Goal: Use online tool/utility: Utilize a website feature to perform a specific function

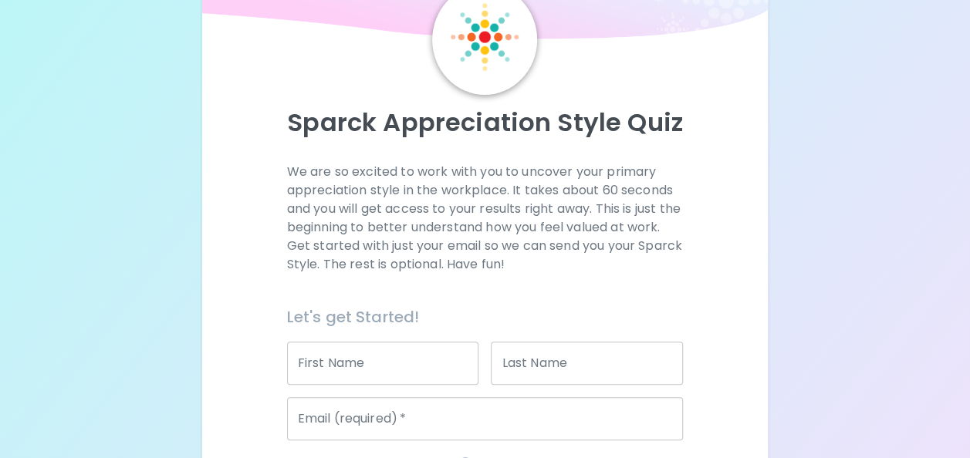
scroll to position [154, 0]
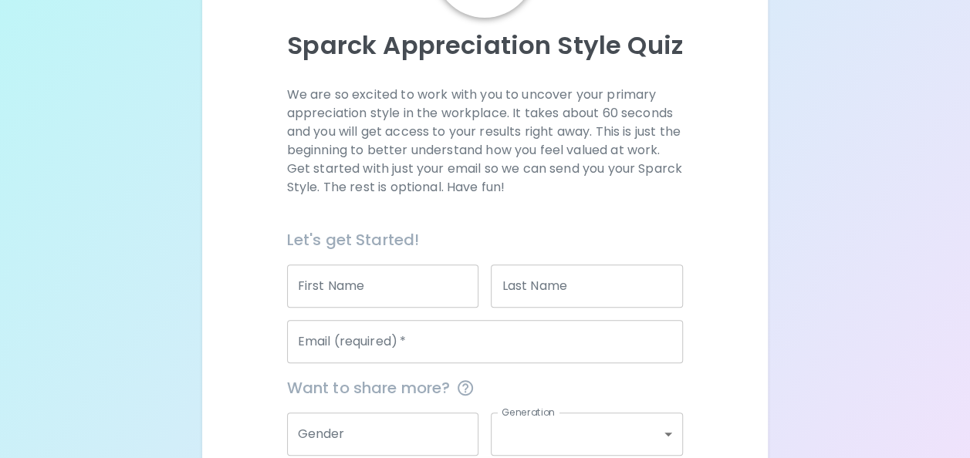
click at [387, 288] on input "First Name" at bounding box center [383, 286] width 192 height 43
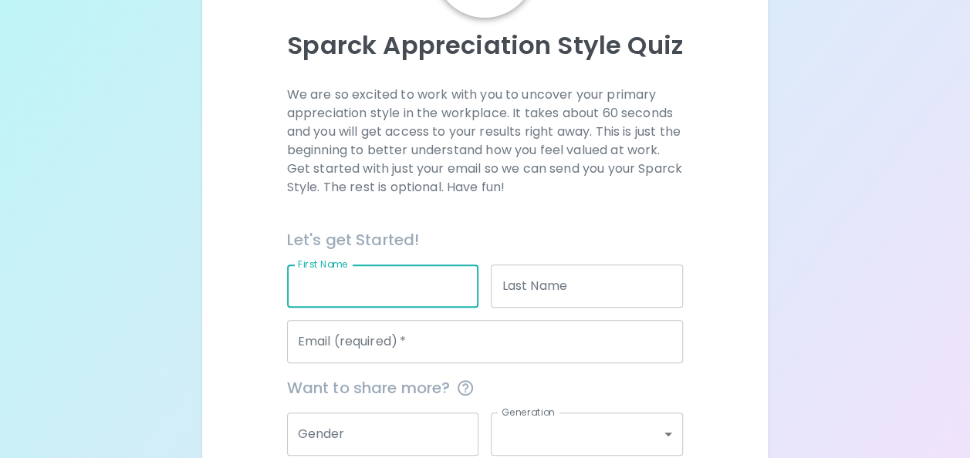
type input "[PERSON_NAME]"
type input "[PERSON_NAME][DOMAIN_NAME][EMAIL_ADDRESS][PERSON_NAME][DOMAIN_NAME]"
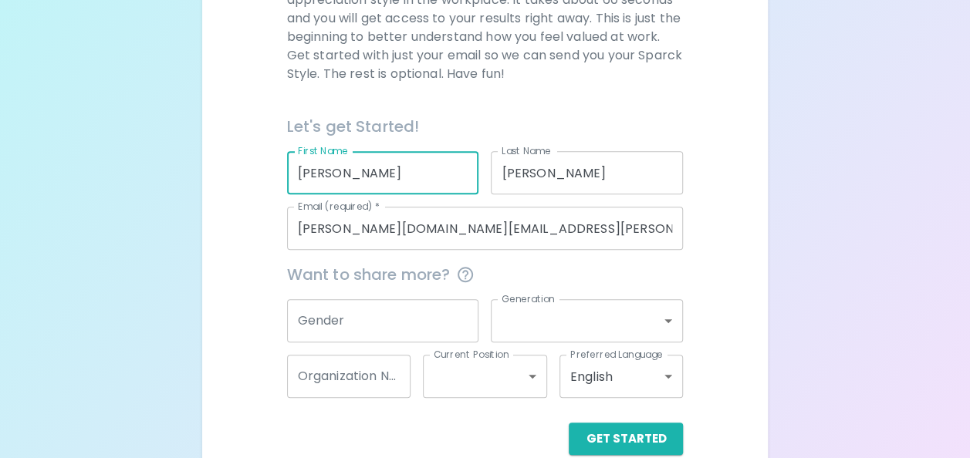
scroll to position [295, 0]
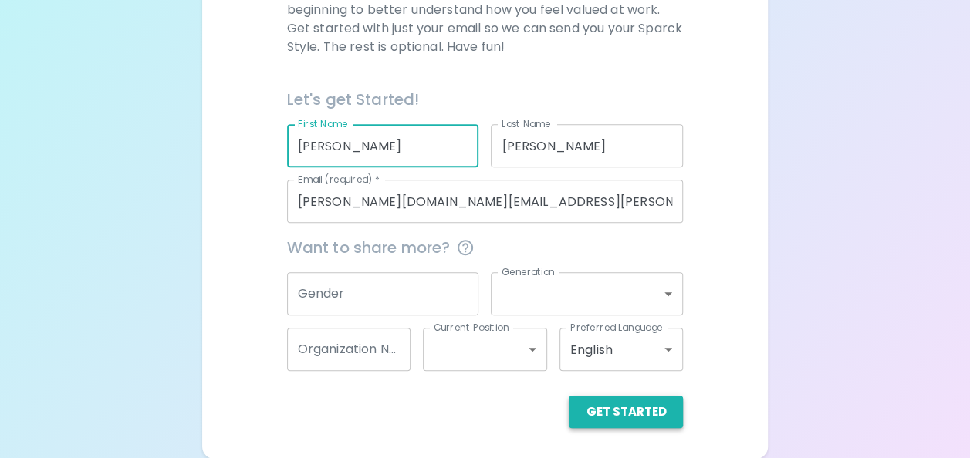
click at [609, 404] on button "Get Started" at bounding box center [625, 412] width 114 height 32
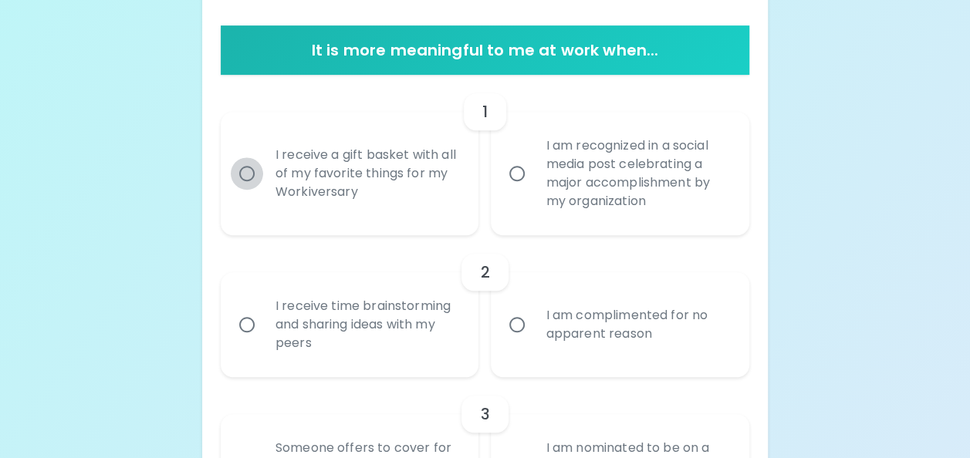
click at [250, 169] on input "I receive a gift basket with all of my favorite things for my Workiversary" at bounding box center [247, 173] width 32 height 32
radio input "true"
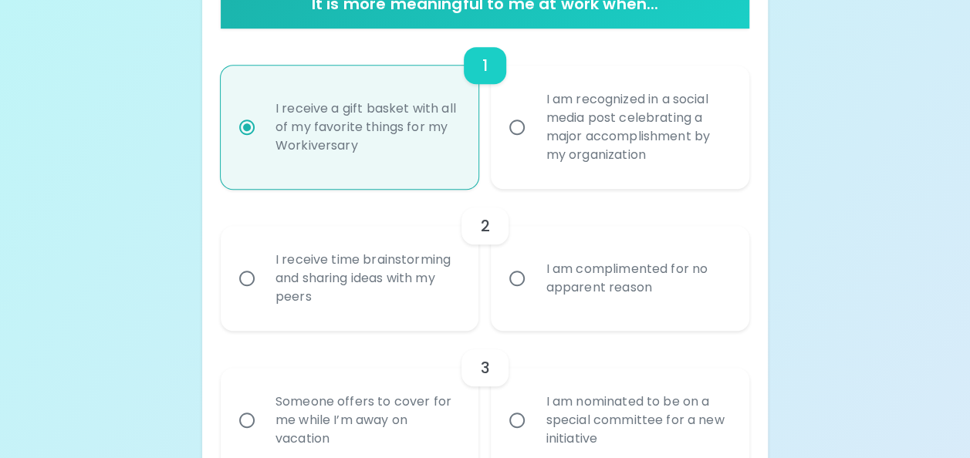
scroll to position [418, 0]
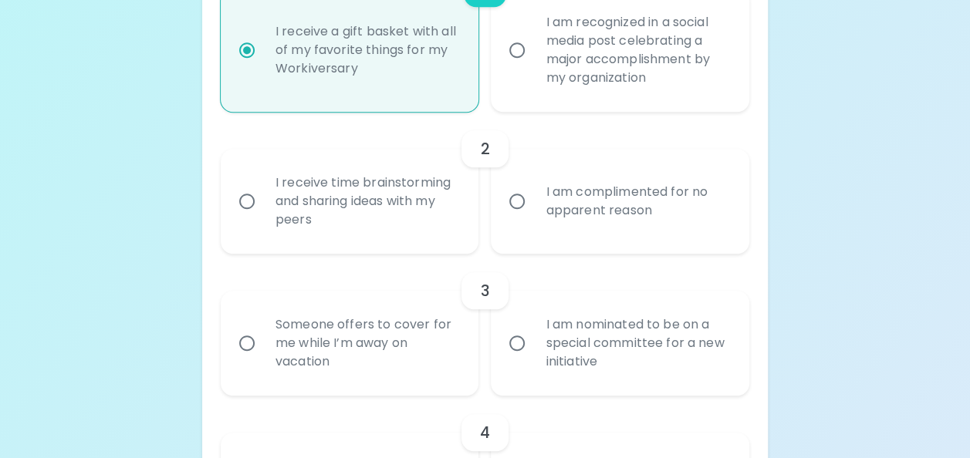
click at [250, 198] on input "I receive time brainstorming and sharing ideas with my peers" at bounding box center [247, 201] width 32 height 32
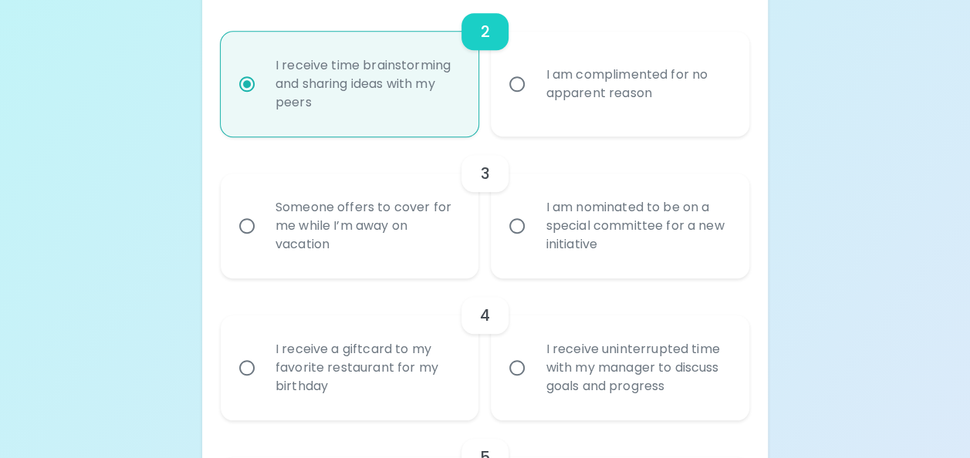
scroll to position [541, 0]
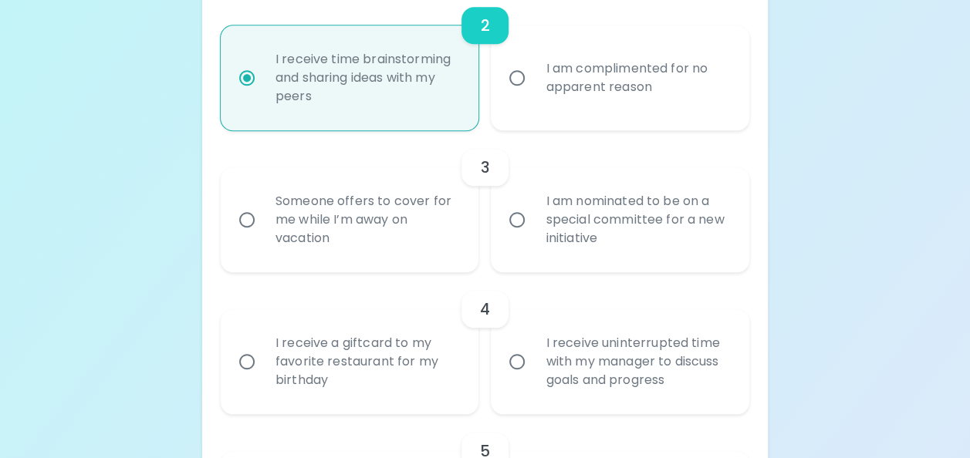
radio input "true"
click at [242, 213] on input "Someone offers to cover for me while I’m away on vacation" at bounding box center [247, 220] width 32 height 32
radio input "false"
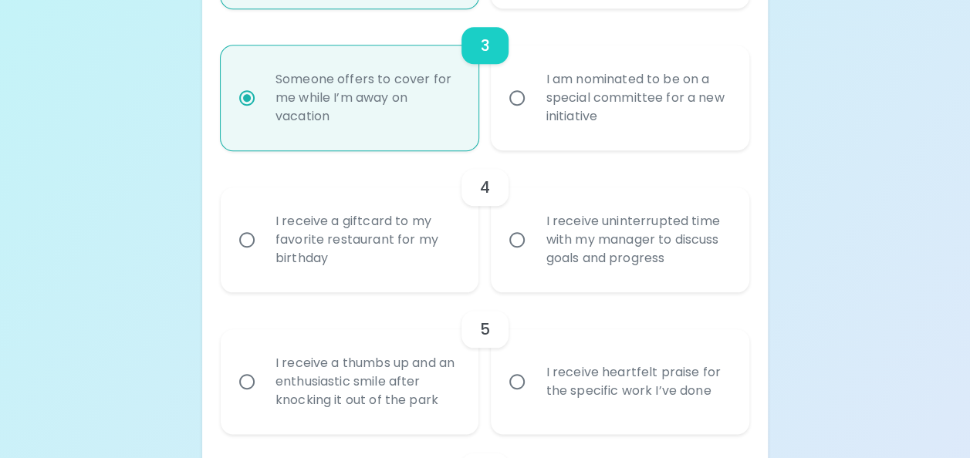
scroll to position [665, 0]
radio input "true"
click at [248, 239] on input "I receive a giftcard to my favorite restaurant for my birthday" at bounding box center [247, 238] width 32 height 32
radio input "false"
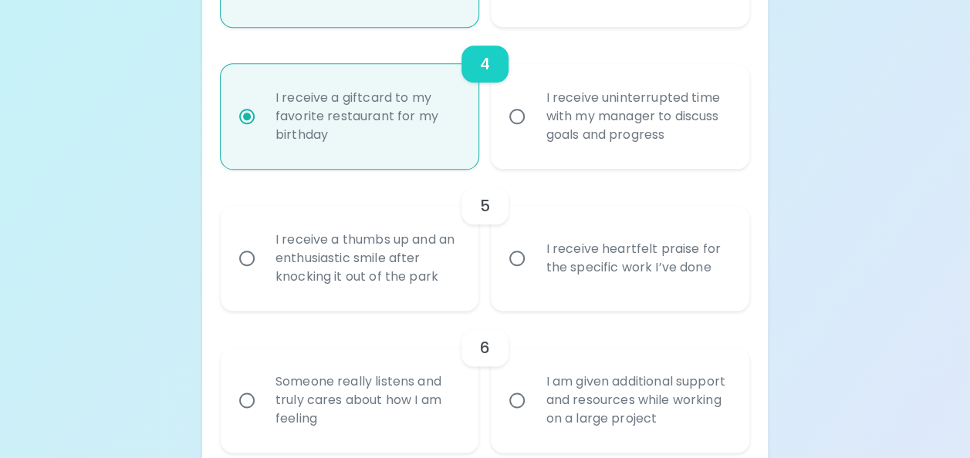
scroll to position [788, 0]
radio input "true"
click at [513, 255] on input "I receive heartfelt praise for the specific work I’ve done" at bounding box center [517, 257] width 32 height 32
radio input "false"
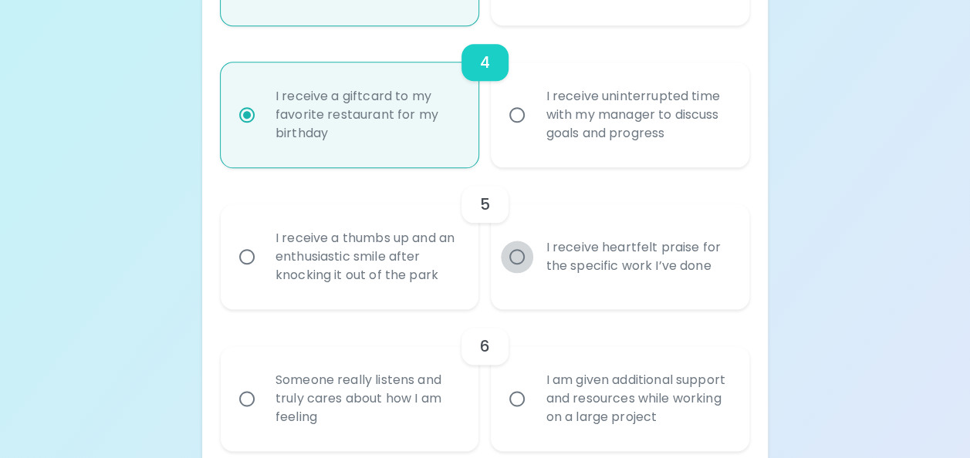
radio input "false"
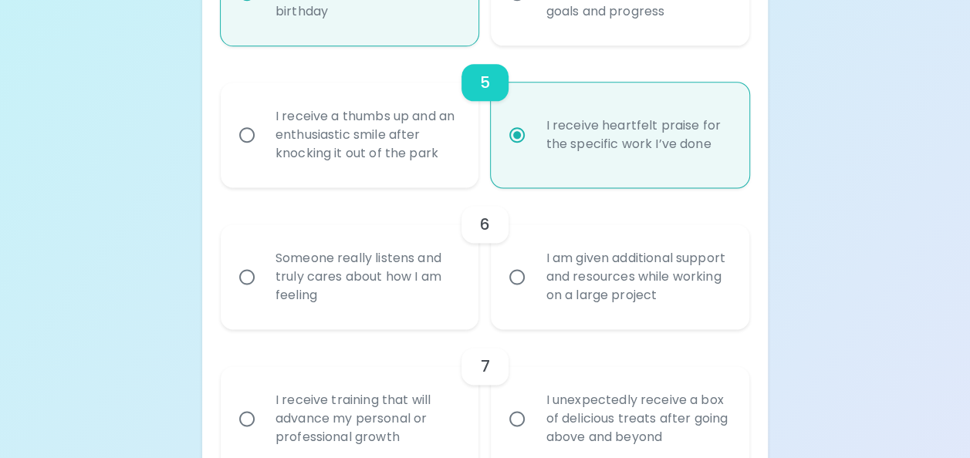
scroll to position [912, 0]
radio input "true"
click at [513, 273] on input "I am given additional support and resources while working on a large project" at bounding box center [517, 275] width 32 height 32
radio input "false"
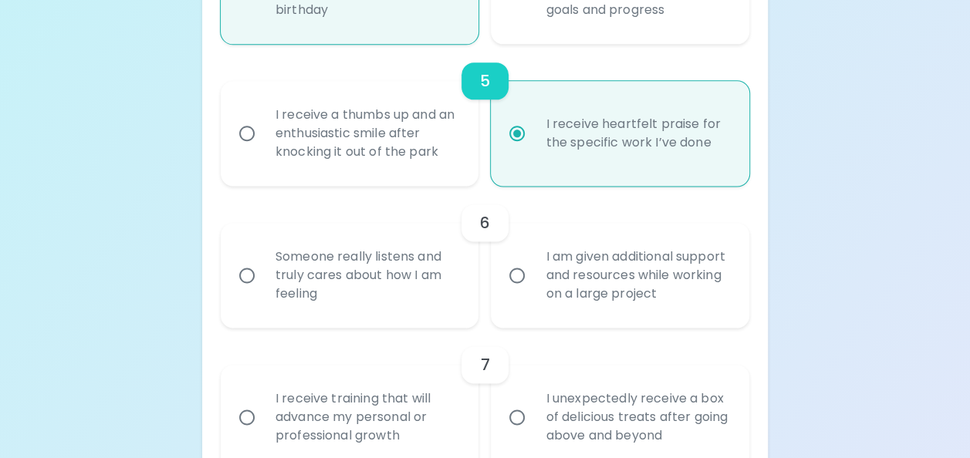
radio input "false"
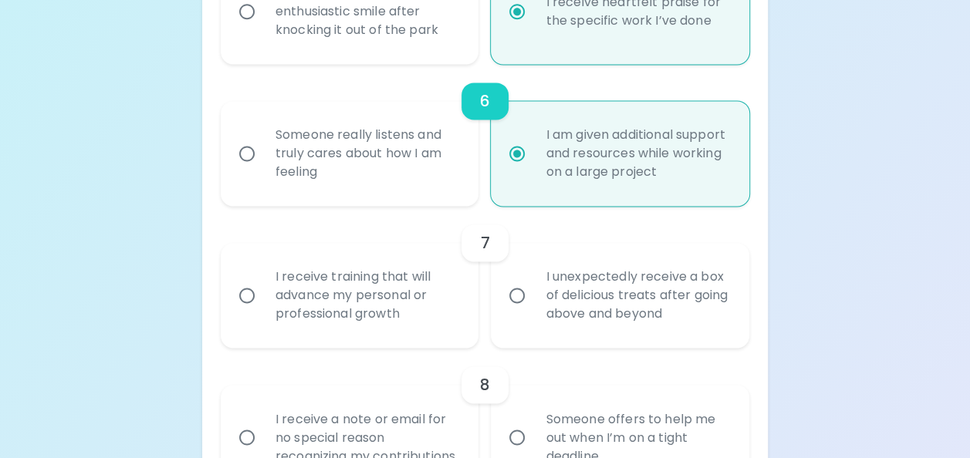
scroll to position [1035, 0]
radio input "true"
click at [248, 287] on input "I receive training that will advance my personal or professional growth" at bounding box center [247, 294] width 32 height 32
radio input "false"
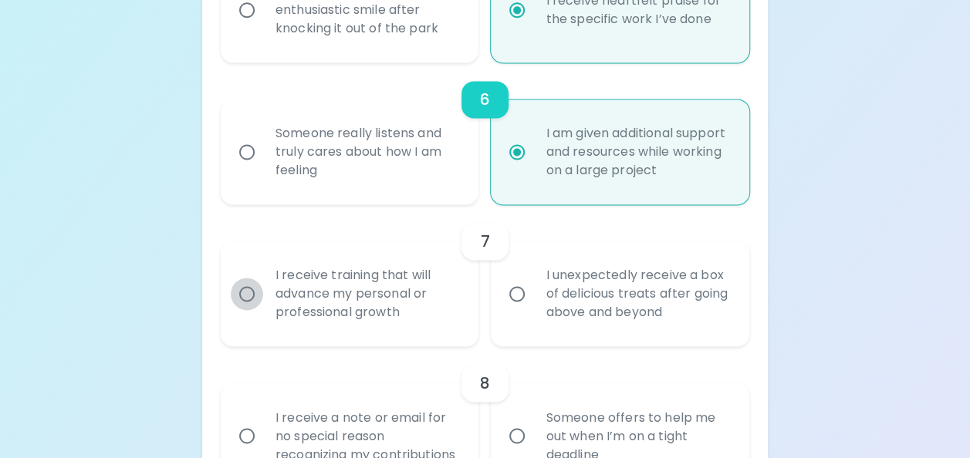
radio input "false"
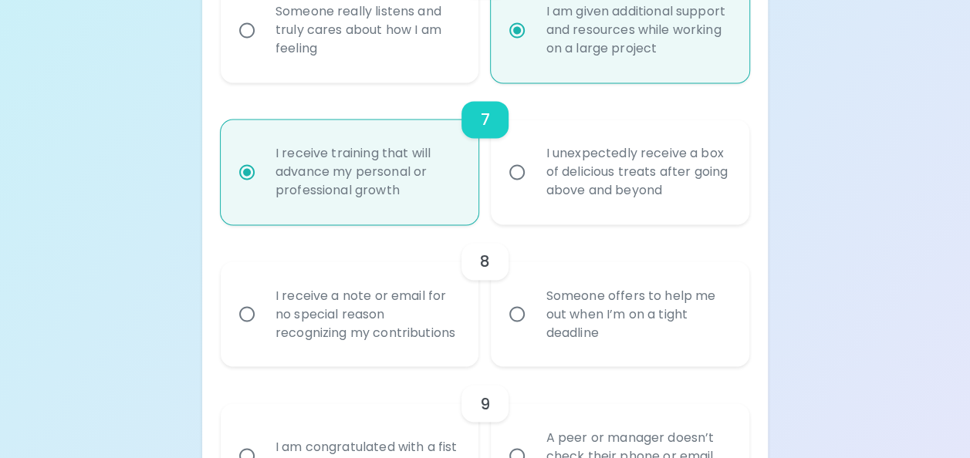
scroll to position [1159, 0]
radio input "true"
click at [517, 318] on input "Someone offers to help me out when I’m on a tight deadline" at bounding box center [517, 312] width 32 height 32
radio input "false"
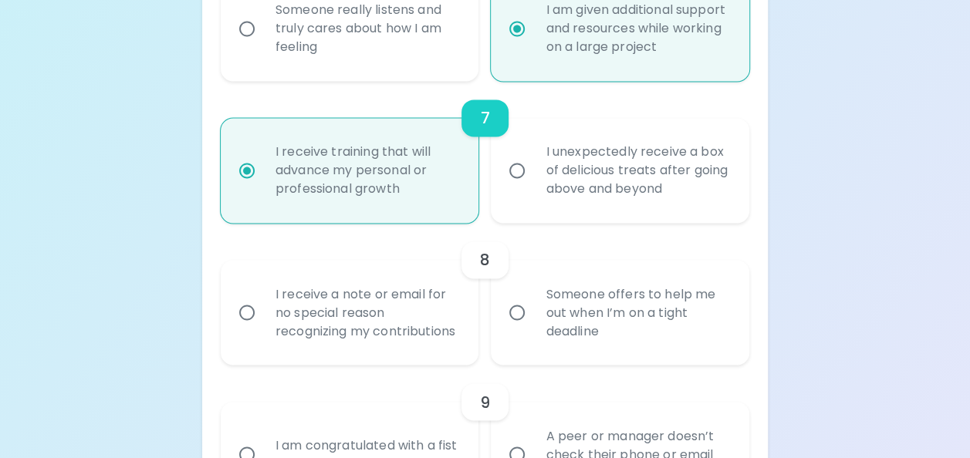
radio input "false"
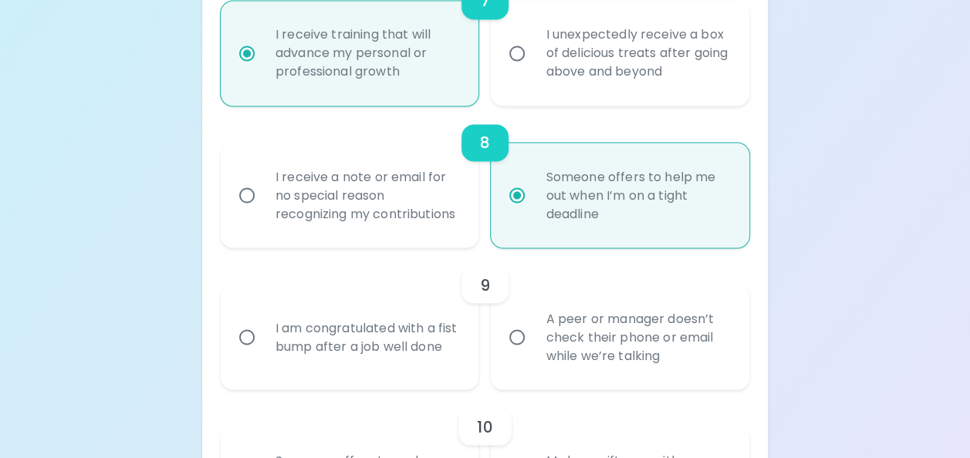
scroll to position [1282, 0]
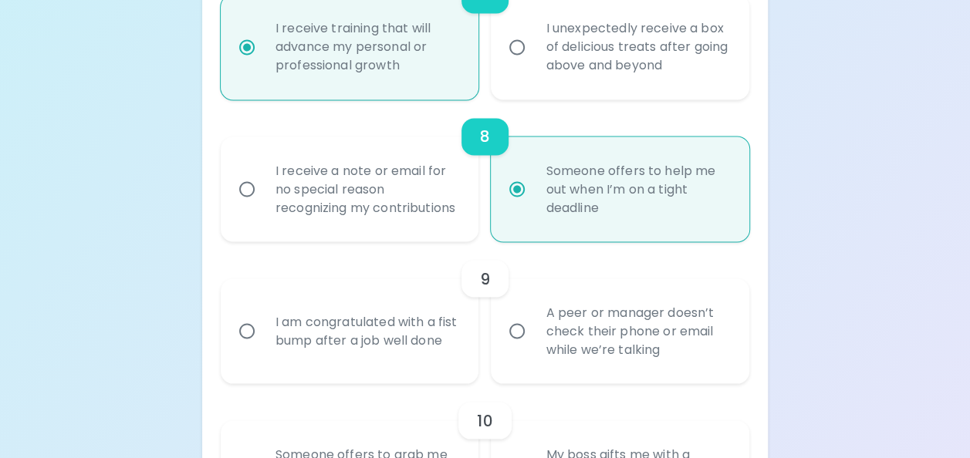
radio input "true"
click at [518, 346] on input "A peer or manager doesn’t check their phone or email while we’re talking" at bounding box center [517, 331] width 32 height 32
radio input "false"
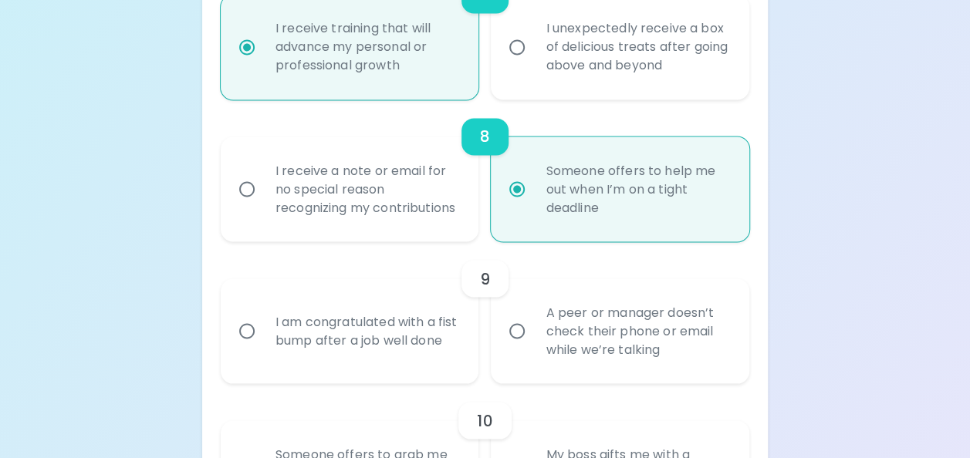
radio input "false"
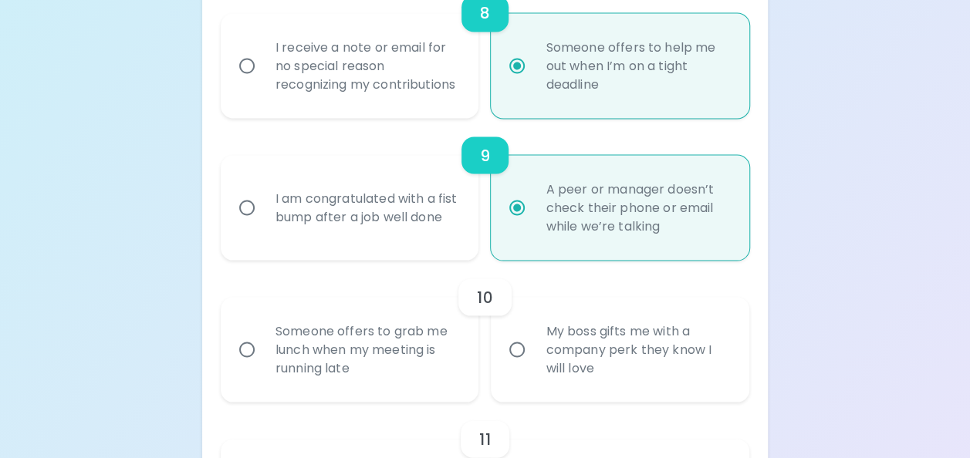
scroll to position [1483, 0]
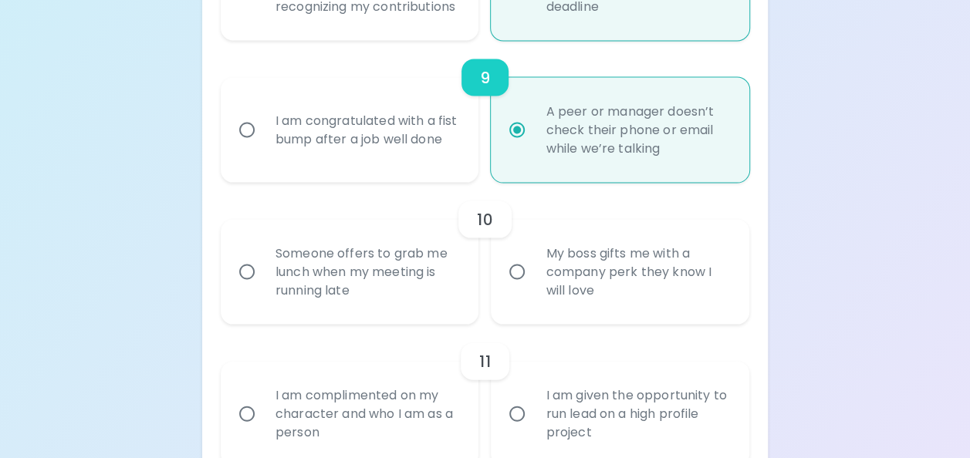
radio input "true"
click at [520, 288] on input "My boss gifts me with a company perk they know I will love" at bounding box center [517, 272] width 32 height 32
radio input "false"
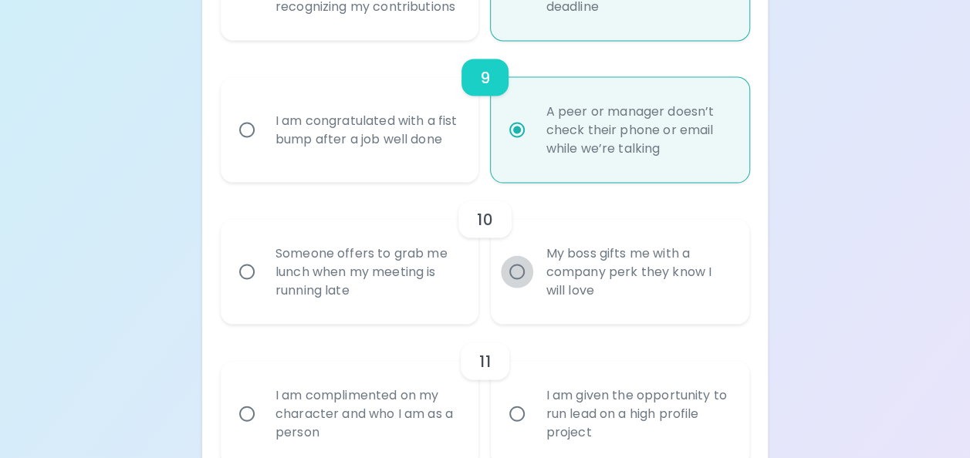
radio input "false"
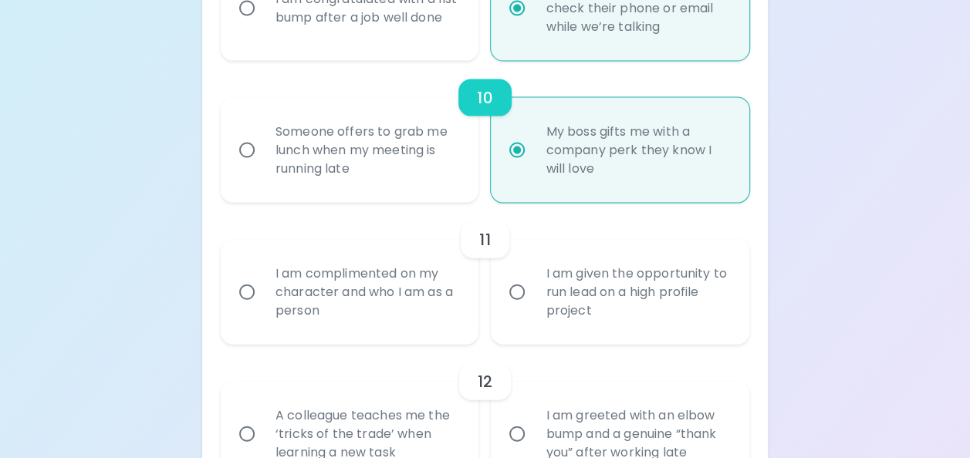
scroll to position [1606, 0]
radio input "true"
click at [249, 307] on input "I am complimented on my character and who I am as a person" at bounding box center [247, 291] width 32 height 32
radio input "false"
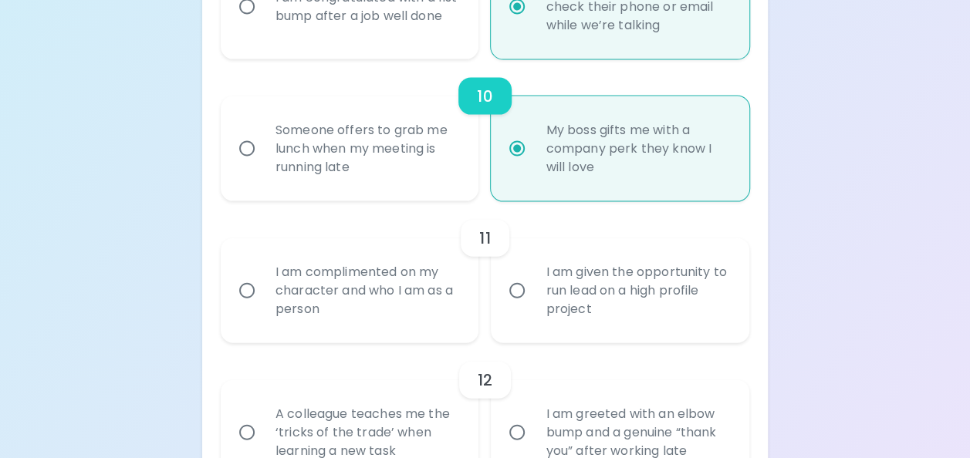
radio input "false"
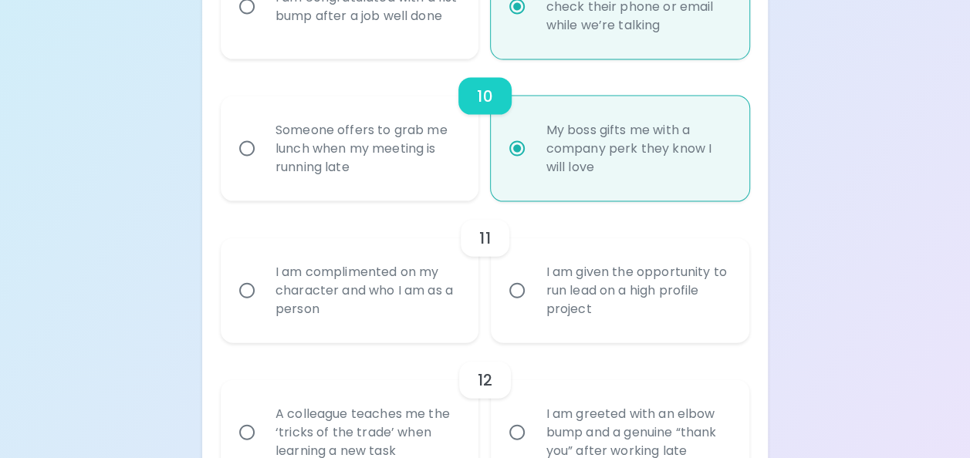
radio input "false"
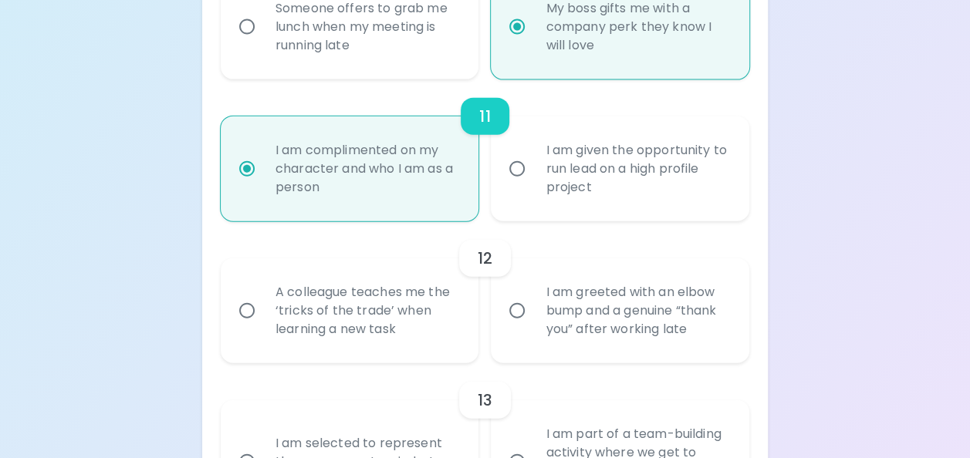
scroll to position [1729, 0]
radio input "true"
click at [244, 326] on input "A colleague teaches me the ‘tricks of the trade’ when learning a new task" at bounding box center [247, 309] width 32 height 32
radio input "false"
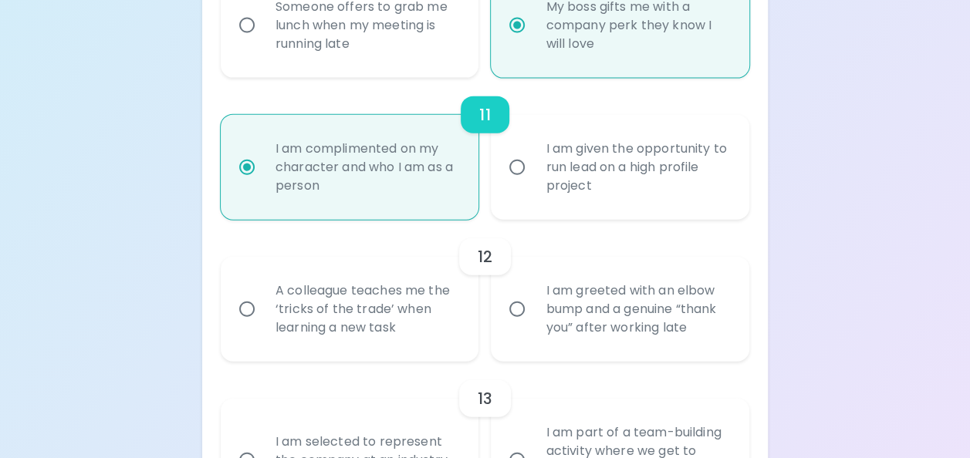
radio input "false"
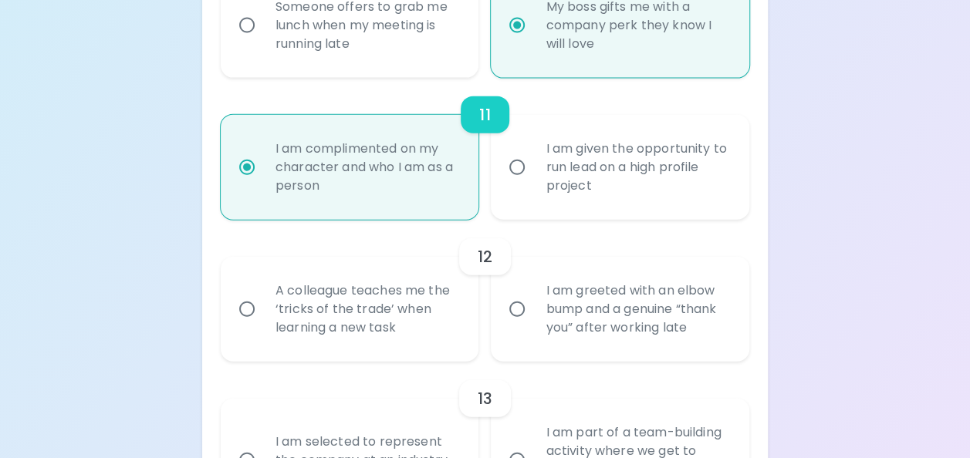
radio input "false"
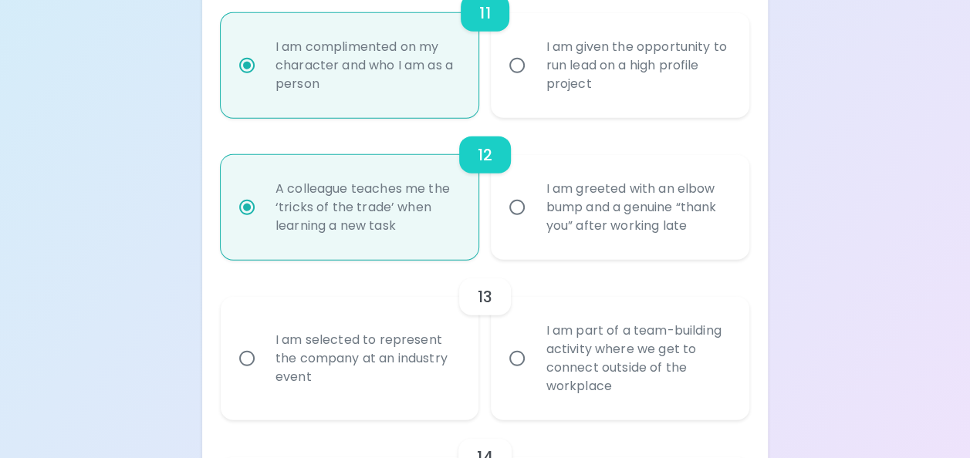
scroll to position [1853, 0]
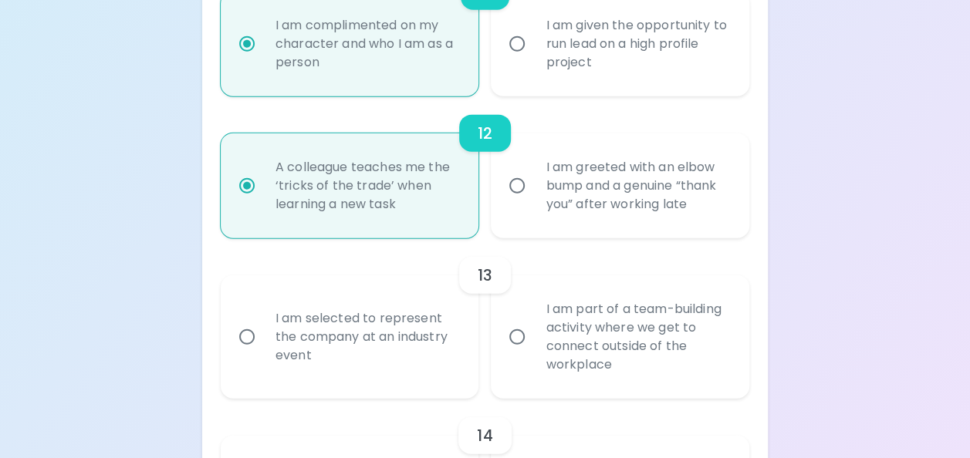
radio input "true"
click at [514, 353] on input "I am part of a team-building activity where we get to connect outside of the wo…" at bounding box center [517, 337] width 32 height 32
radio input "false"
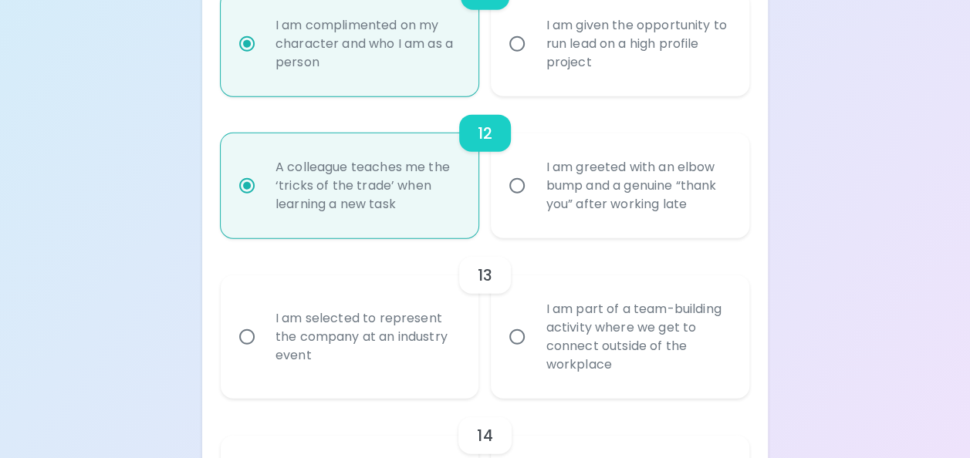
radio input "false"
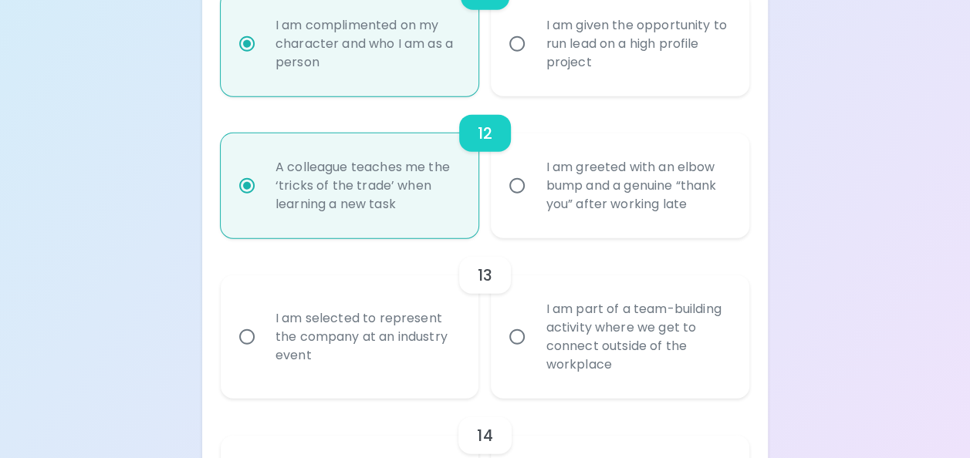
radio input "false"
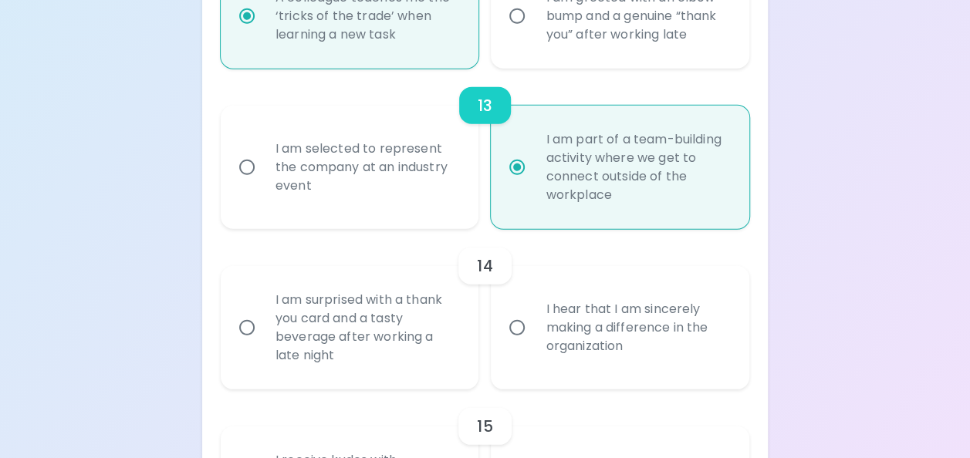
scroll to position [2053, 0]
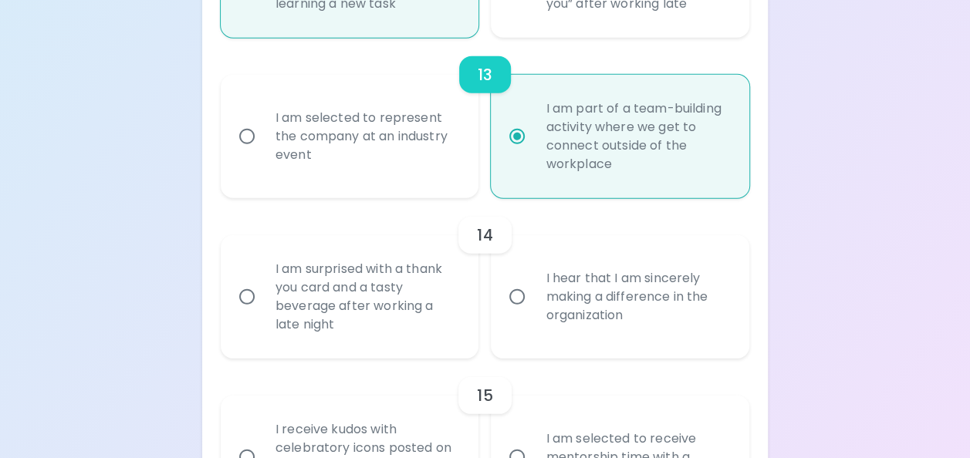
radio input "true"
click at [519, 310] on input "I hear that I am sincerely making a difference in the organization" at bounding box center [517, 297] width 32 height 32
radio input "false"
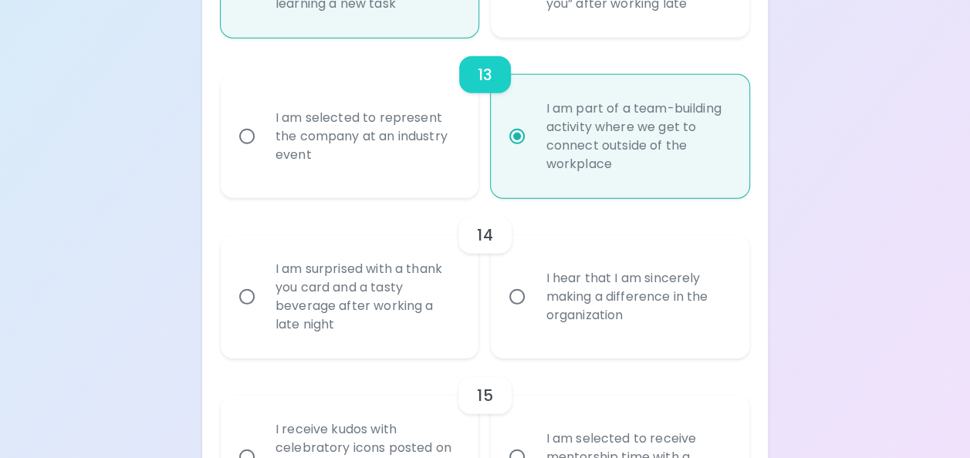
radio input "false"
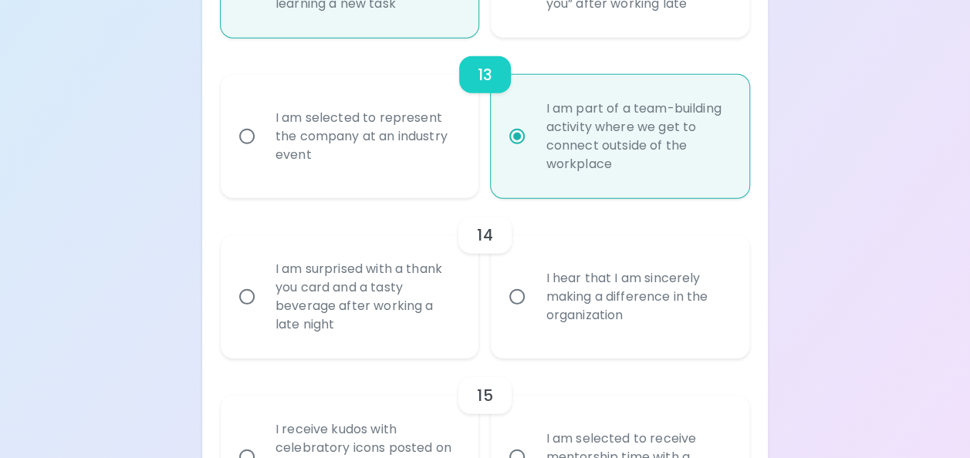
radio input "false"
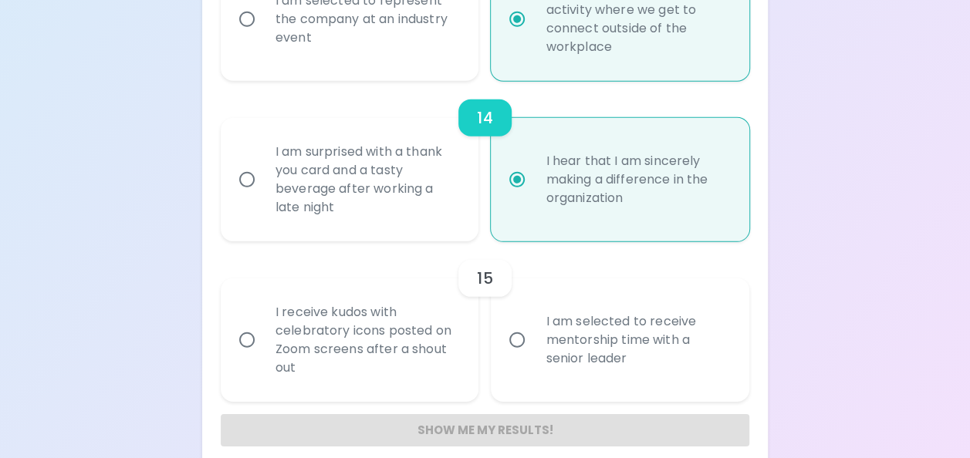
scroll to position [2177, 0]
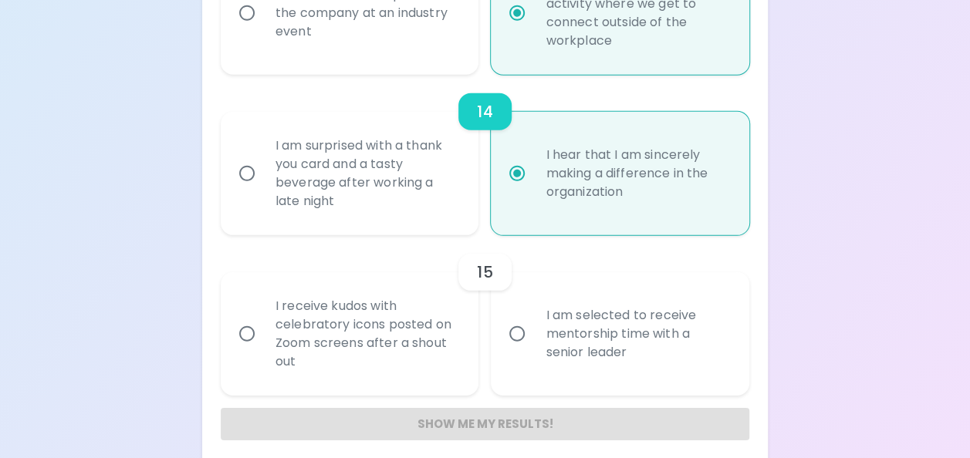
radio input "true"
click at [242, 346] on input "I receive kudos with celebratory icons posted on Zoom screens after a shout out" at bounding box center [247, 334] width 32 height 32
radio input "false"
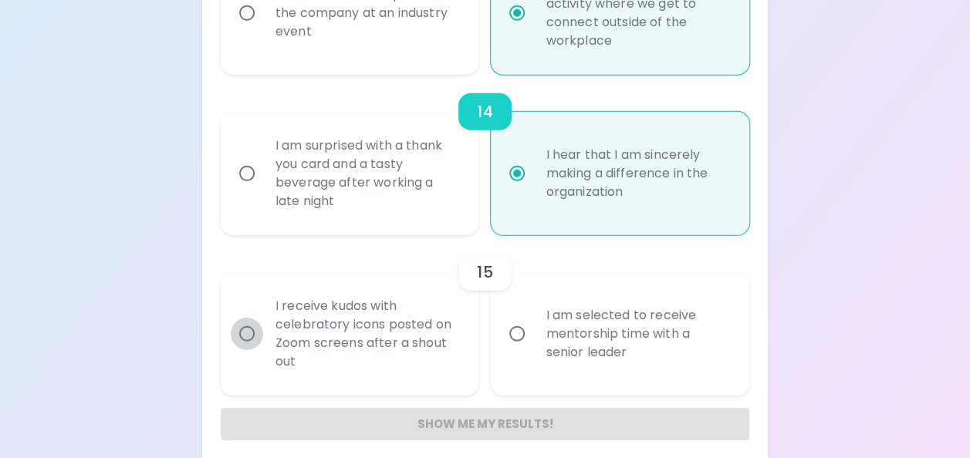
radio input "false"
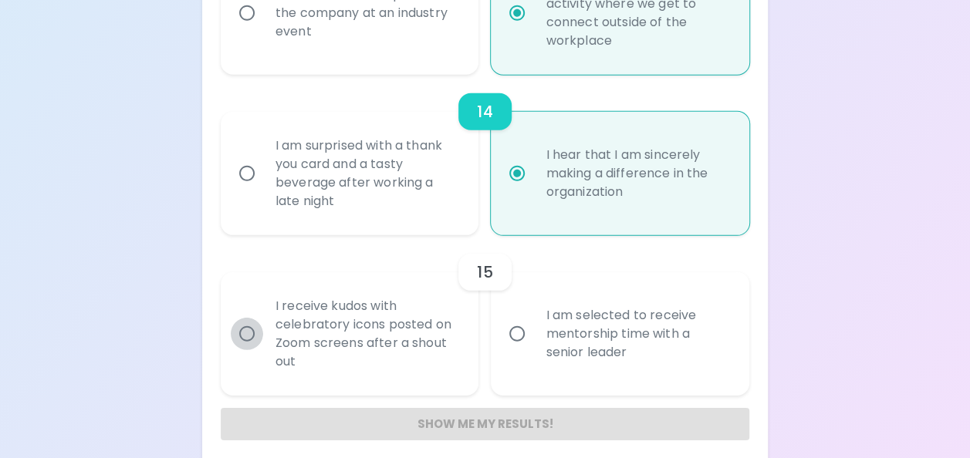
radio input "false"
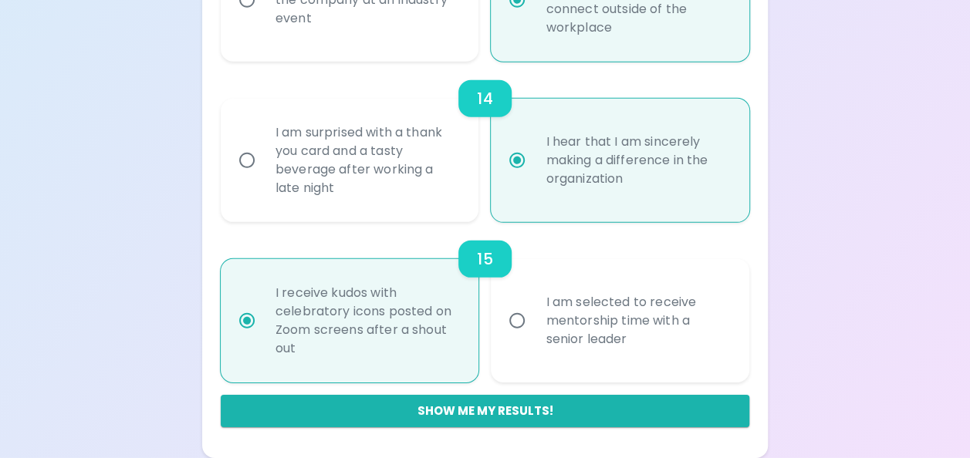
scroll to position [2208, 0]
radio input "true"
click at [498, 407] on button "Show me my results!" at bounding box center [485, 411] width 528 height 32
radio input "false"
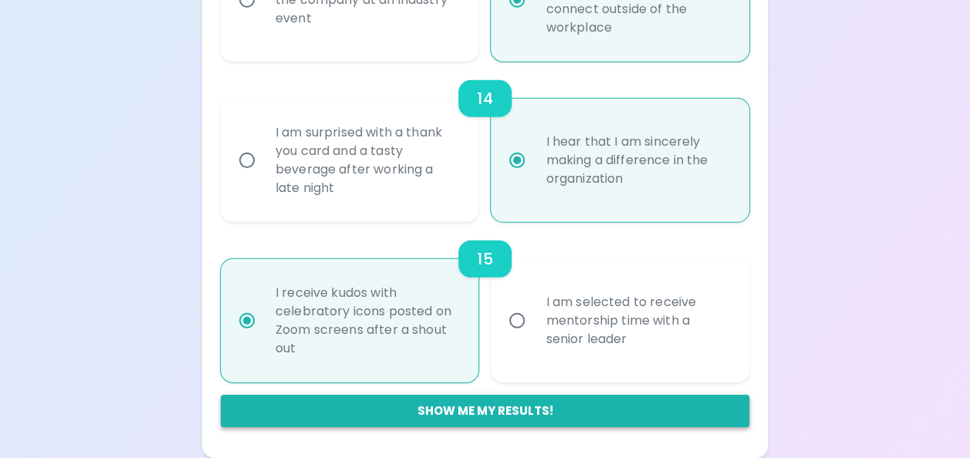
radio input "false"
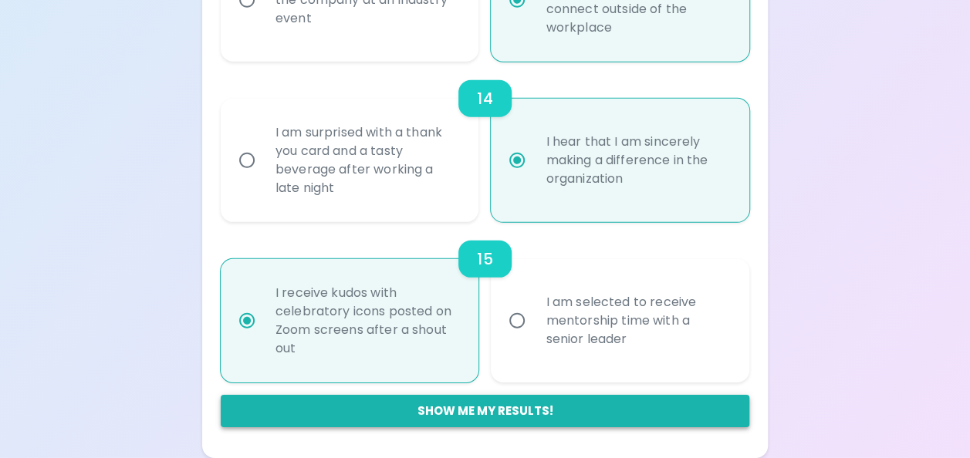
radio input "false"
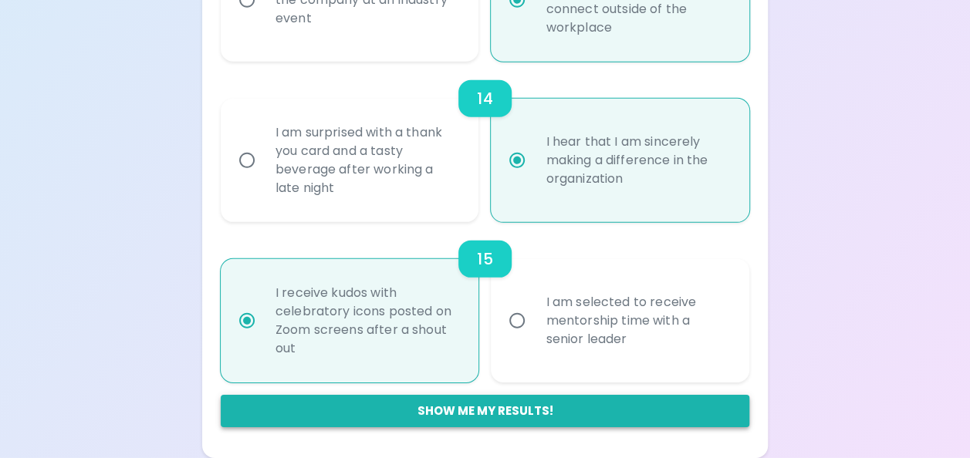
radio input "false"
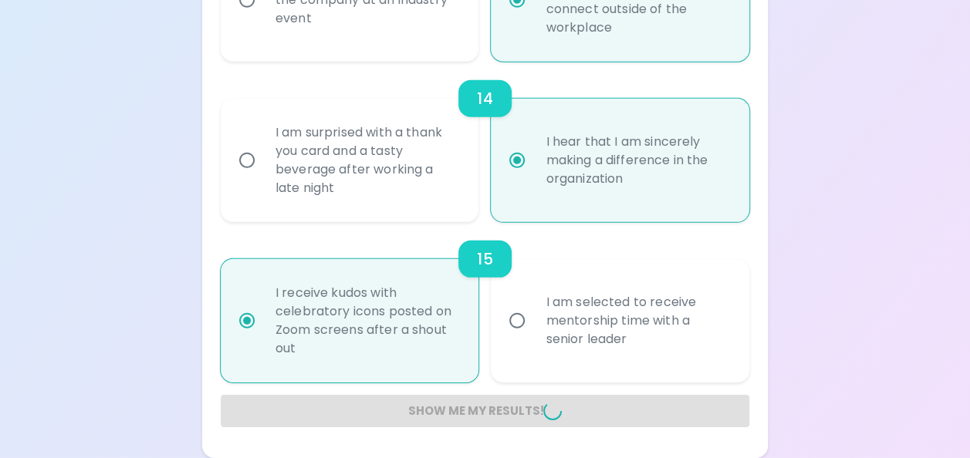
radio input "false"
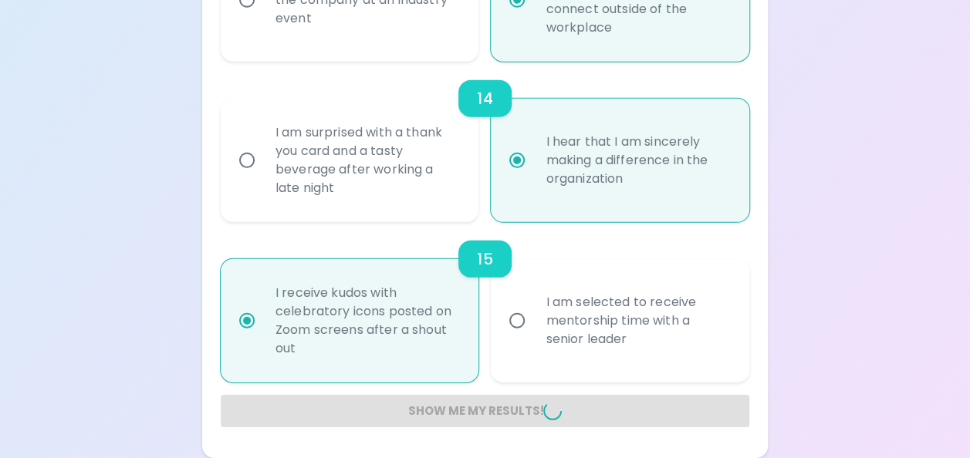
radio input "false"
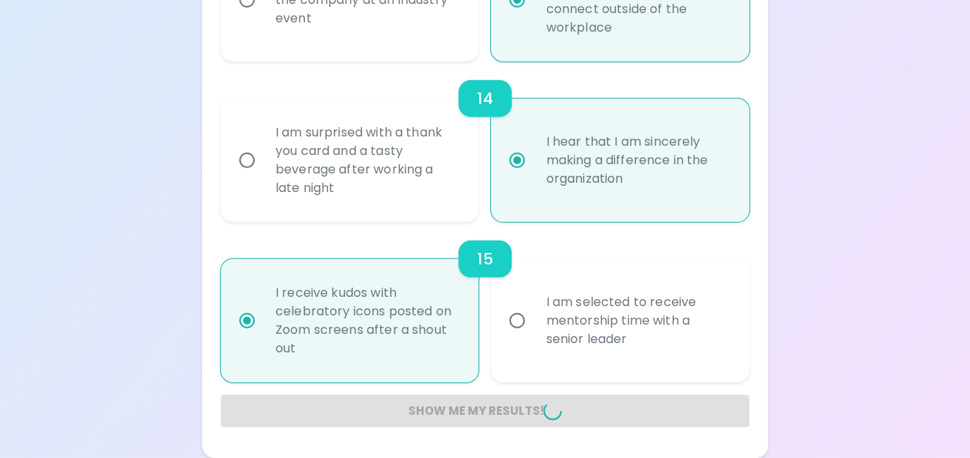
radio input "false"
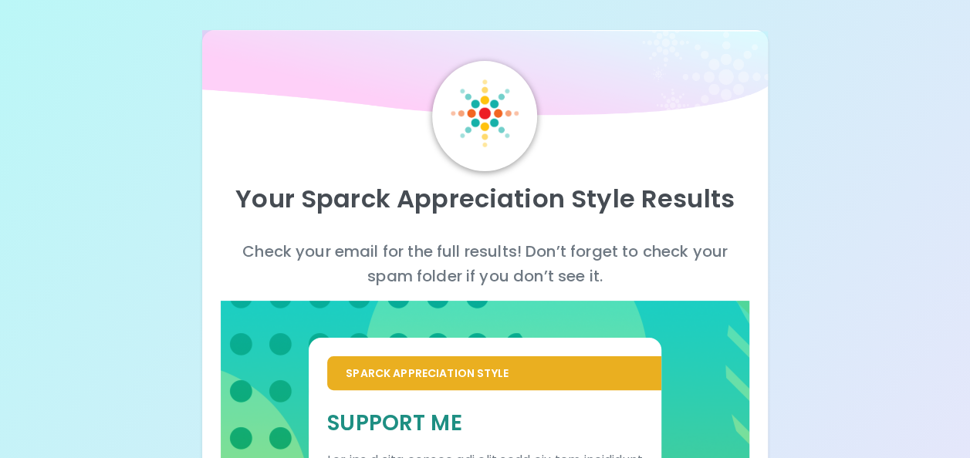
scroll to position [0, 0]
